Goal: Task Accomplishment & Management: Manage account settings

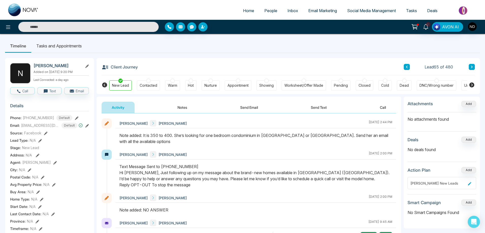
click at [181, 104] on button "Notes" at bounding box center [182, 107] width 30 height 11
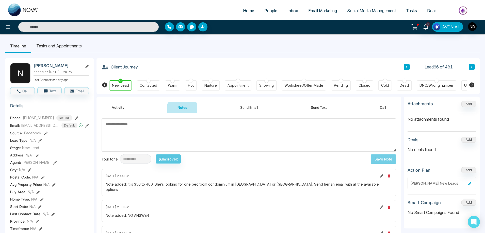
click at [62, 28] on input "text" at bounding box center [88, 27] width 140 height 10
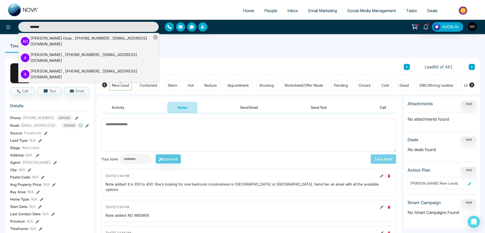
type input "*******"
click at [50, 39] on div "[PERSON_NAME] , [PHONE_NUMBER] , [EMAIL_ADDRESS][DOMAIN_NAME]" at bounding box center [90, 41] width 121 height 11
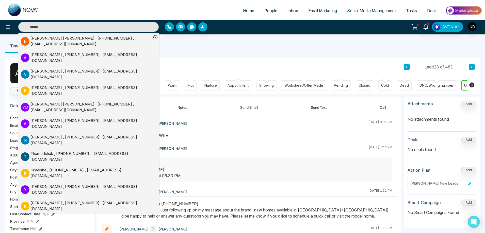
click at [240, 140] on div at bounding box center [256, 138] width 281 height 11
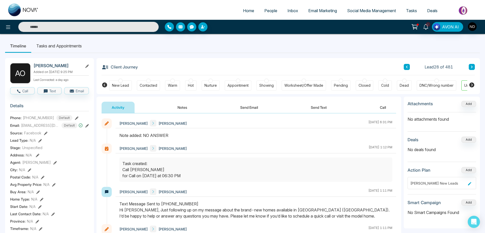
click at [187, 107] on button "Notes" at bounding box center [182, 107] width 30 height 11
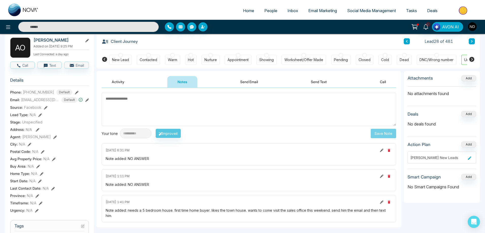
scroll to position [25, 0]
click at [283, 116] on textarea at bounding box center [249, 109] width 295 height 33
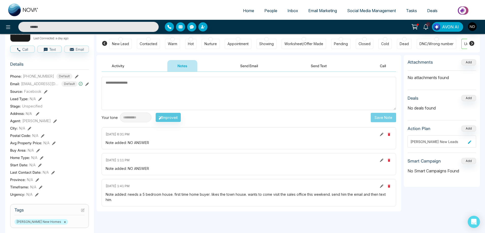
scroll to position [51, 0]
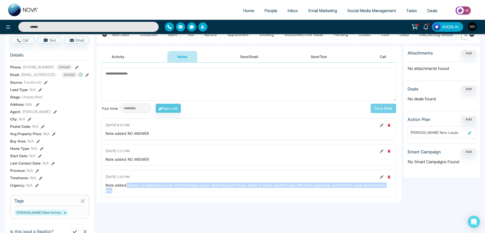
drag, startPoint x: 126, startPoint y: 186, endPoint x: 169, endPoint y: 193, distance: 43.0
click at [169, 193] on div "Note added: needs a 5 bedroom house. first time home buyer. likes the town hous…" at bounding box center [249, 188] width 286 height 11
click at [162, 195] on div "[DATE] 1:41 PM Note added: needs a 5 bedroom house. first time home buyer. like…" at bounding box center [249, 183] width 295 height 27
drag, startPoint x: 127, startPoint y: 187, endPoint x: 131, endPoint y: 190, distance: 4.9
click at [131, 190] on div "Note added: needs a 5 bedroom house. first time home buyer. likes the town hous…" at bounding box center [249, 188] width 286 height 11
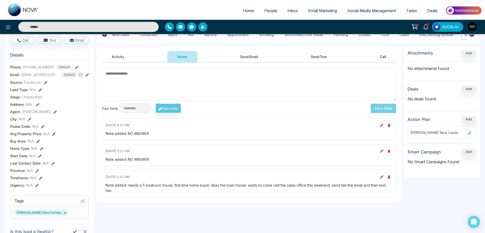
click at [198, 154] on div "[DATE] 1:11 PM" at bounding box center [249, 151] width 286 height 6
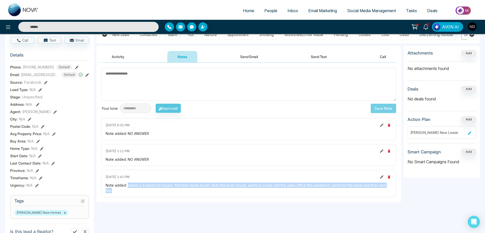
drag, startPoint x: 114, startPoint y: 189, endPoint x: 128, endPoint y: 186, distance: 14.0
click at [128, 186] on div "Note added: needs a 5 bedroom house. first time home buyer. likes the town hous…" at bounding box center [249, 188] width 286 height 11
click at [123, 193] on div "Note added: needs a 5 bedroom house. first time home buyer. likes the town hous…" at bounding box center [249, 188] width 286 height 11
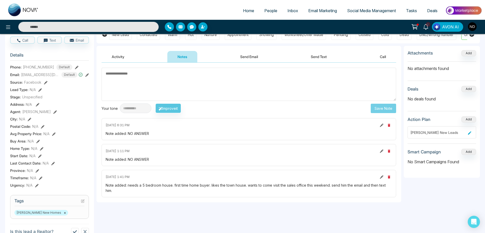
click at [232, 93] on textarea at bounding box center [249, 84] width 295 height 33
click at [190, 84] on textarea "To enrich screen reader interactions, please activate Accessibility in Grammarl…" at bounding box center [249, 84] width 295 height 33
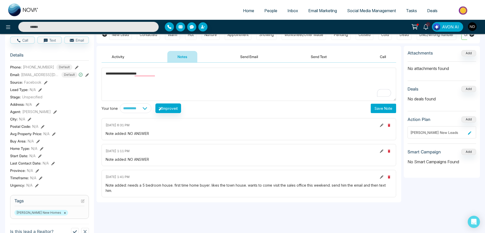
type textarea "**********"
click at [384, 107] on button "Save Note" at bounding box center [383, 108] width 25 height 9
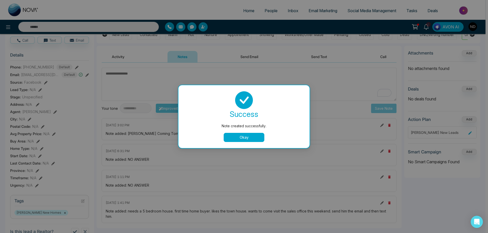
click at [255, 94] on body "**********" at bounding box center [242, 65] width 485 height 233
click at [249, 138] on button "Okay" at bounding box center [244, 137] width 41 height 9
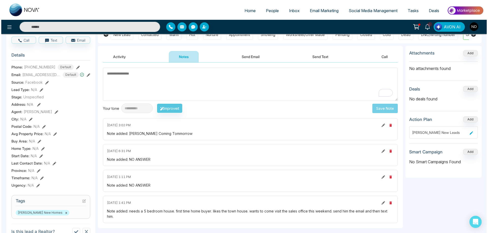
scroll to position [0, 0]
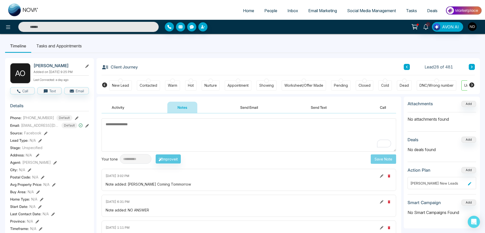
click at [70, 42] on li "Tasks and Appointments" at bounding box center [59, 46] width 56 height 14
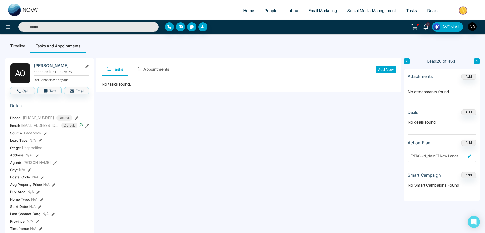
click at [388, 69] on button "Add New" at bounding box center [386, 69] width 21 height 7
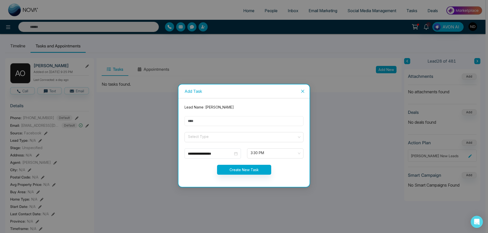
click at [210, 122] on input "text" at bounding box center [243, 121] width 119 height 10
type input "**********"
click at [226, 135] on input "search" at bounding box center [241, 137] width 109 height 8
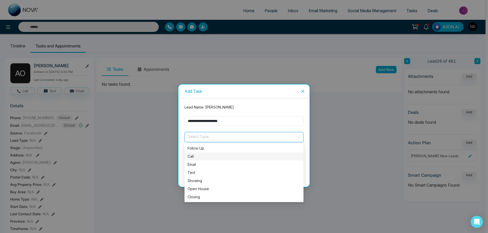
click at [193, 156] on div "Call" at bounding box center [243, 157] width 113 height 6
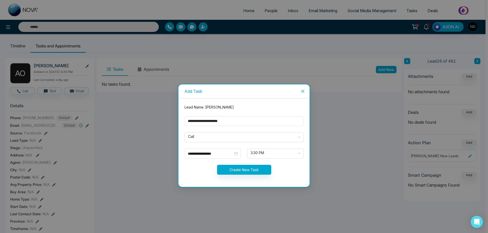
click at [304, 153] on div "3:30 PM" at bounding box center [275, 154] width 62 height 10
click at [292, 154] on span "3:30 PM" at bounding box center [274, 153] width 49 height 9
click at [238, 153] on div "**********" at bounding box center [212, 154] width 56 height 10
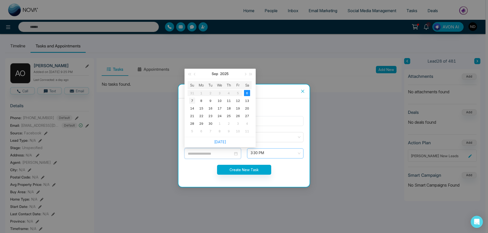
type input "**********"
click at [194, 102] on div "7" at bounding box center [192, 101] width 6 height 6
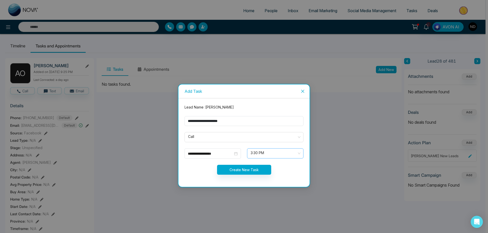
click at [290, 154] on span "3:30 PM" at bounding box center [274, 153] width 49 height 9
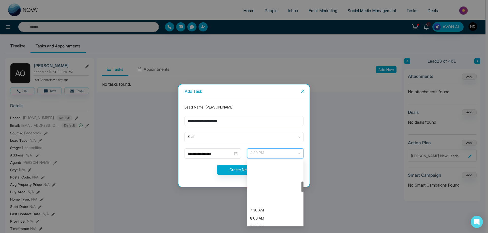
scroll to position [127, 0]
click at [255, 200] on div "10:00 AM" at bounding box center [275, 201] width 50 height 6
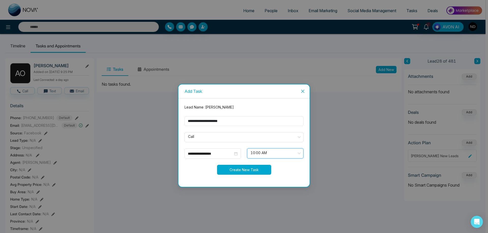
click at [246, 171] on button "Create New Task" at bounding box center [244, 170] width 54 height 10
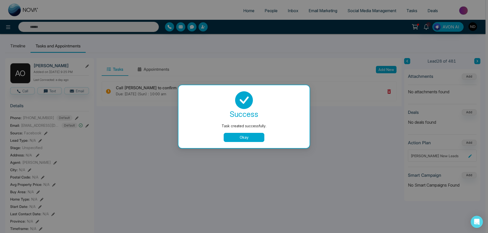
click at [243, 139] on button "Okay" at bounding box center [244, 137] width 41 height 9
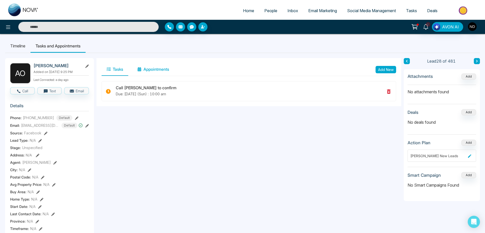
click at [158, 68] on button "Appointments" at bounding box center [153, 69] width 42 height 13
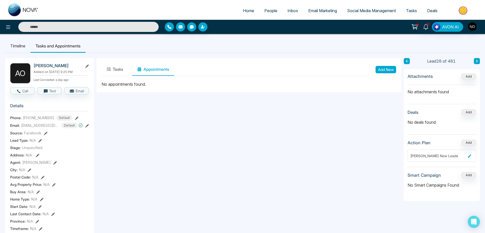
click at [380, 67] on button "Add New" at bounding box center [386, 69] width 21 height 7
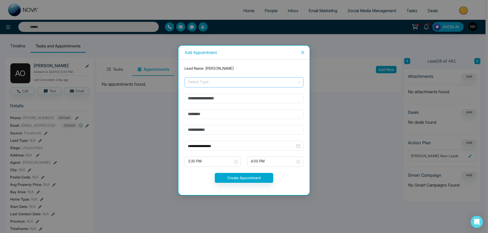
click at [212, 82] on input "search" at bounding box center [241, 82] width 109 height 8
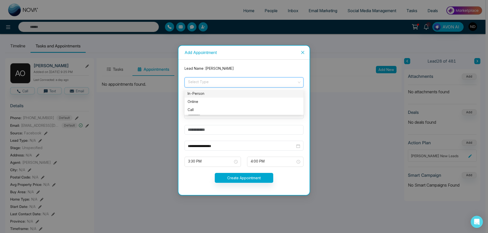
click at [200, 93] on div "In-Person" at bounding box center [243, 94] width 113 height 6
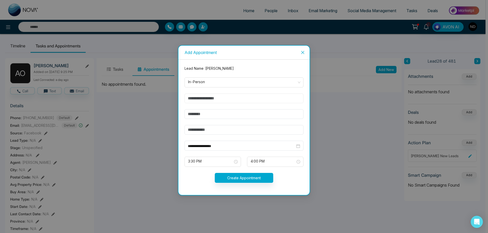
click at [239, 100] on input "text" at bounding box center [243, 99] width 119 height 10
type input "**********"
click at [213, 114] on input "text" at bounding box center [243, 114] width 119 height 10
type input "**********"
click at [207, 132] on input "text" at bounding box center [243, 130] width 119 height 10
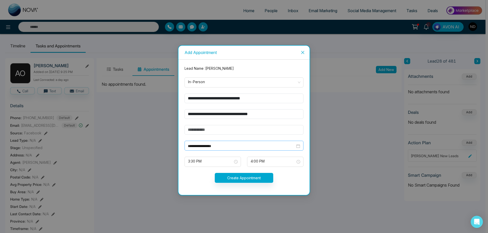
click at [196, 146] on input "**********" at bounding box center [241, 147] width 107 height 6
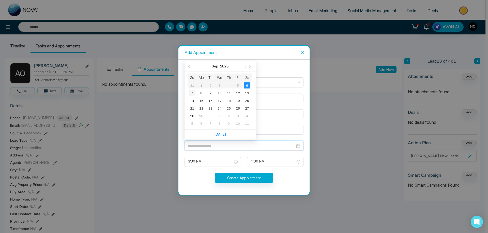
type input "**********"
click at [192, 95] on div "7" at bounding box center [192, 93] width 6 height 6
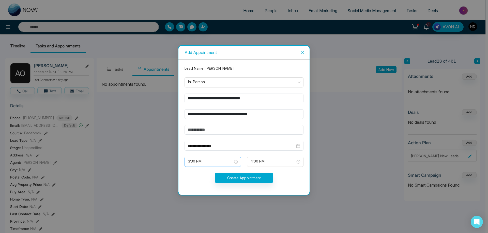
click at [236, 163] on span "3:30 PM" at bounding box center [212, 162] width 49 height 9
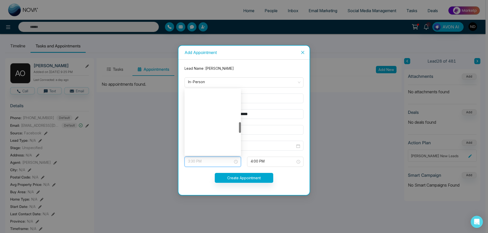
scroll to position [195, 0]
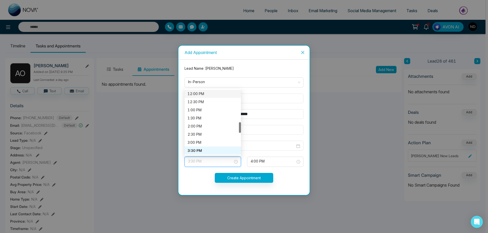
click at [194, 95] on div "12:00 PM" at bounding box center [212, 94] width 50 height 6
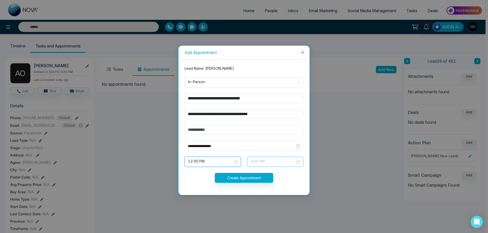
click at [297, 164] on span "4:00 PM" at bounding box center [274, 162] width 49 height 9
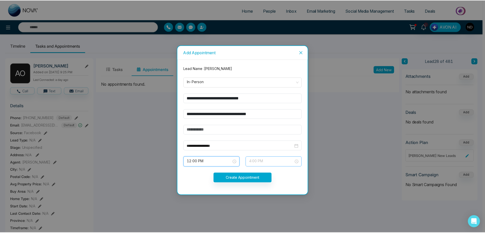
scroll to position [203, 0]
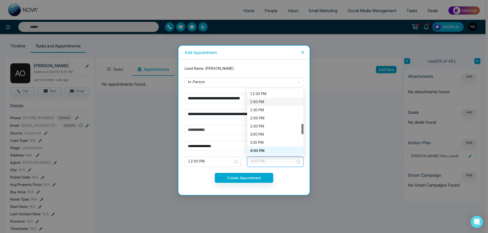
click at [262, 103] on div "1:00 PM" at bounding box center [275, 102] width 50 height 6
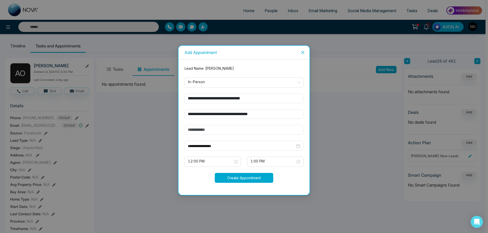
click at [245, 179] on button "Create Appointment" at bounding box center [244, 178] width 58 height 10
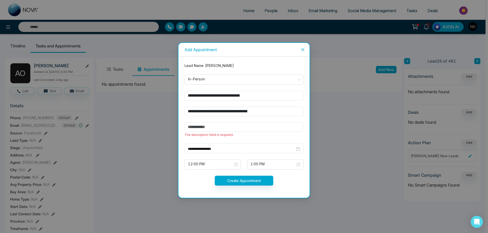
click at [211, 129] on input "text" at bounding box center [243, 127] width 119 height 10
type input "**********"
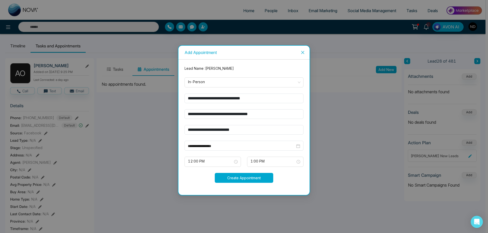
click at [241, 178] on button "Create Appointment" at bounding box center [244, 178] width 58 height 10
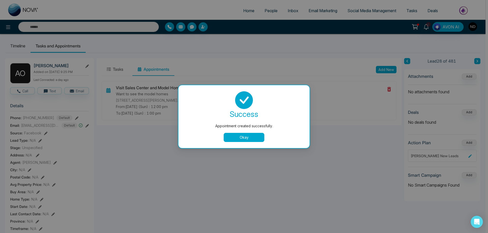
click at [252, 138] on button "Okay" at bounding box center [244, 137] width 41 height 9
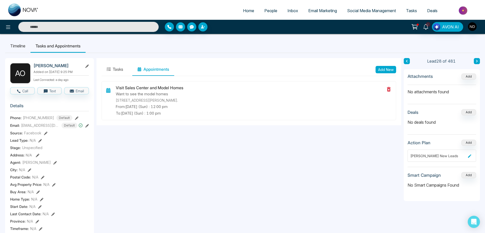
click at [14, 46] on li "Timeline" at bounding box center [17, 46] width 25 height 14
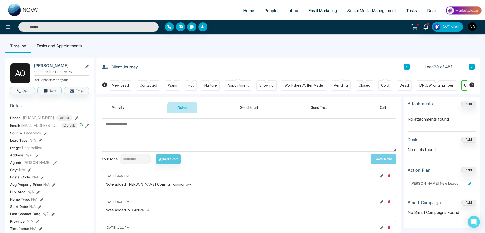
click at [112, 104] on button "Activity" at bounding box center [118, 107] width 33 height 11
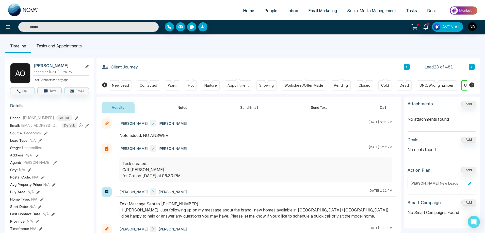
click at [212, 139] on div "Note added: NO ANSWER" at bounding box center [255, 136] width 273 height 6
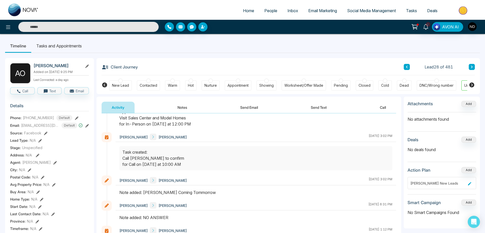
scroll to position [67, 0]
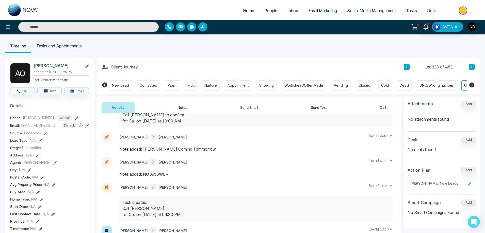
drag, startPoint x: 144, startPoint y: 149, endPoint x: 206, endPoint y: 150, distance: 62.2
click at [206, 150] on div "Note added: [PERSON_NAME] Coming Tommorrow" at bounding box center [255, 149] width 273 height 6
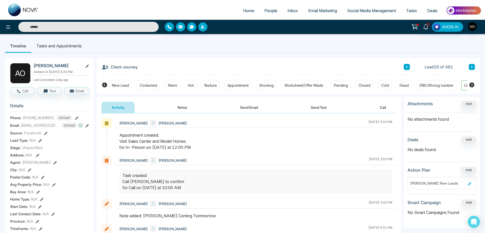
scroll to position [0, 0]
click at [264, 11] on span "People" at bounding box center [270, 10] width 13 height 5
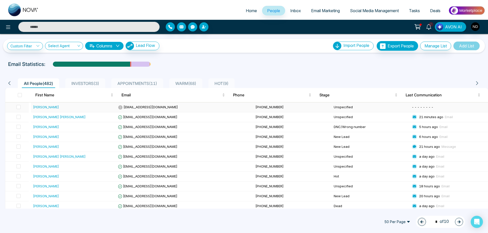
click at [42, 107] on div "[PERSON_NAME]" at bounding box center [46, 107] width 26 height 5
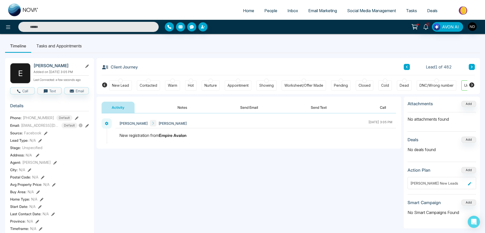
click at [184, 107] on button "Notes" at bounding box center [182, 107] width 30 height 11
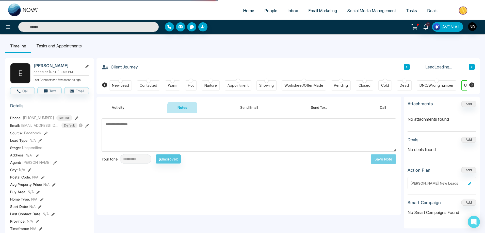
click at [212, 136] on textarea at bounding box center [249, 135] width 295 height 33
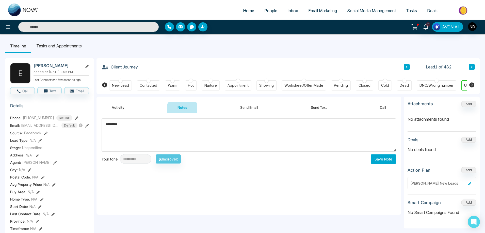
type textarea "*********"
click at [387, 161] on button "Save Note" at bounding box center [383, 159] width 25 height 9
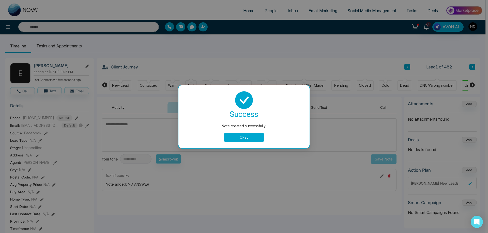
click at [244, 139] on button "Okay" at bounding box center [244, 137] width 41 height 9
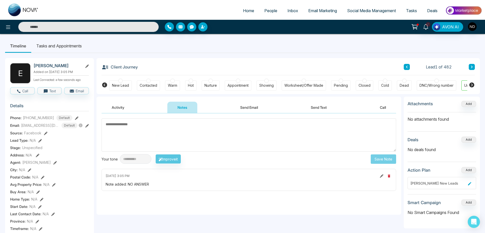
click at [123, 85] on div "New Lead" at bounding box center [120, 85] width 17 height 5
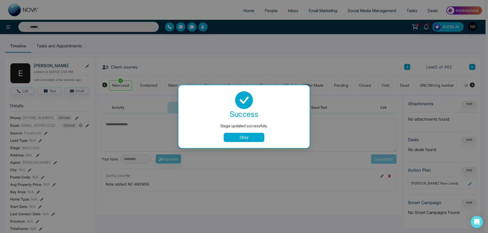
click at [244, 134] on button "Okay" at bounding box center [244, 137] width 41 height 9
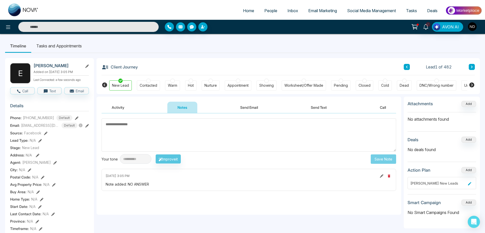
click at [117, 107] on button "Activity" at bounding box center [118, 107] width 33 height 11
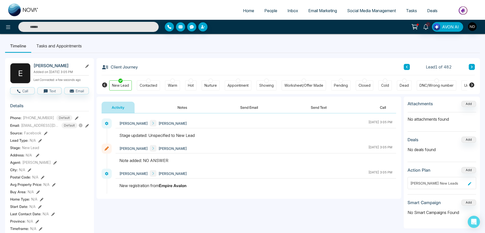
click at [475, 69] on button at bounding box center [472, 67] width 6 height 6
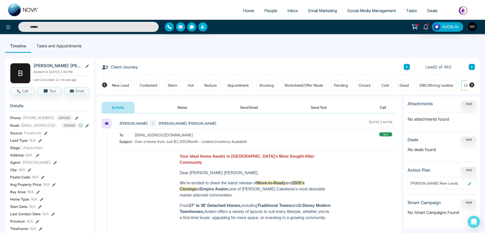
click at [181, 109] on button "Notes" at bounding box center [182, 107] width 30 height 11
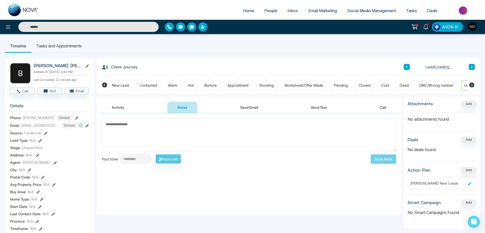
click at [203, 138] on textarea at bounding box center [249, 135] width 295 height 33
type textarea "*********"
click at [382, 161] on button "Save Note" at bounding box center [383, 159] width 25 height 9
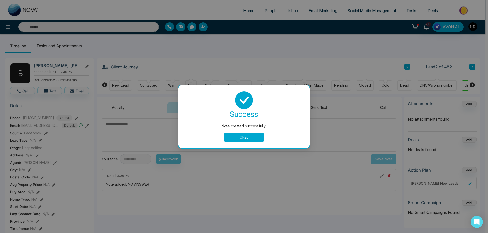
click at [245, 136] on button "Okay" at bounding box center [244, 137] width 41 height 9
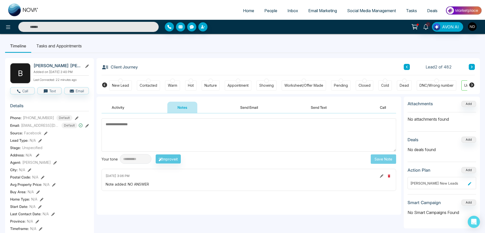
click at [126, 85] on div "New Lead" at bounding box center [120, 85] width 17 height 5
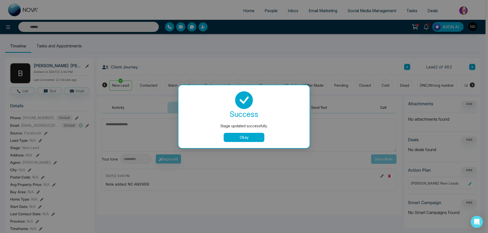
click at [242, 139] on button "Okay" at bounding box center [244, 137] width 41 height 9
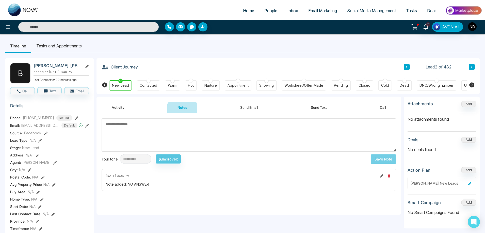
click at [122, 108] on button "Activity" at bounding box center [118, 107] width 33 height 11
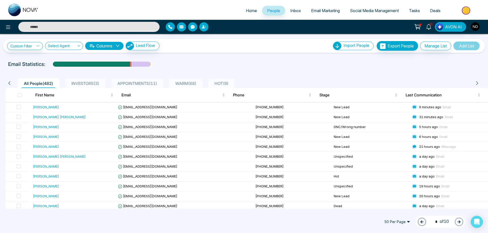
click at [321, 10] on span "Email Marketing" at bounding box center [325, 10] width 29 height 5
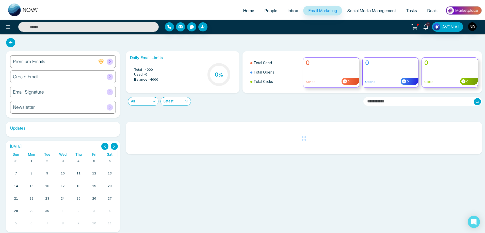
click at [21, 78] on h6 "Create Email" at bounding box center [25, 77] width 25 height 6
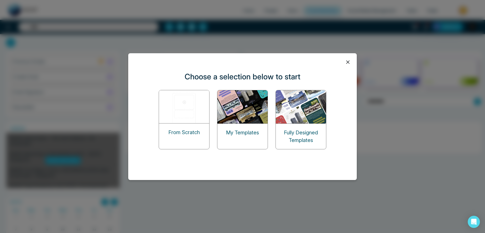
click at [249, 115] on img at bounding box center [242, 106] width 51 height 33
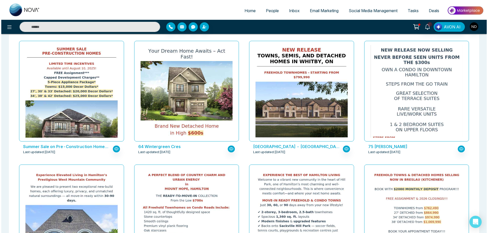
scroll to position [156, 0]
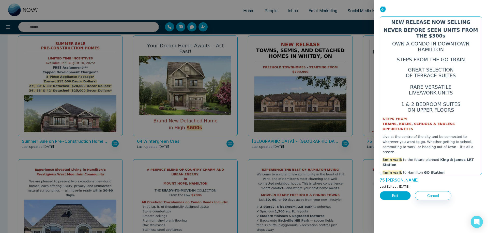
click at [397, 197] on button "Edit" at bounding box center [394, 196] width 31 height 9
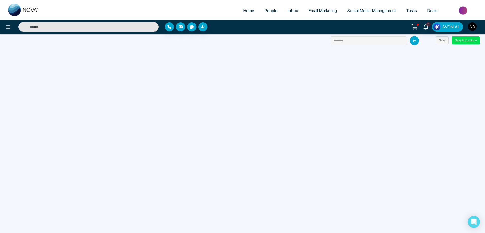
click at [71, 28] on input "text" at bounding box center [88, 27] width 140 height 10
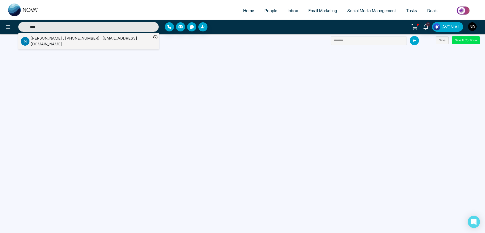
type input "****"
click at [53, 42] on div "Nusrat Shaheen , +19053790031 , snusrat56@gmail.com" at bounding box center [90, 41] width 121 height 11
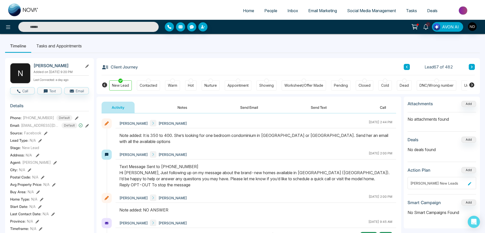
click at [187, 85] on div "Hot" at bounding box center [190, 86] width 11 height 10
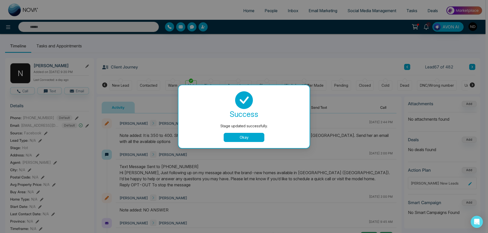
click at [248, 139] on button "Okay" at bounding box center [244, 137] width 41 height 9
